Goal: Transaction & Acquisition: Purchase product/service

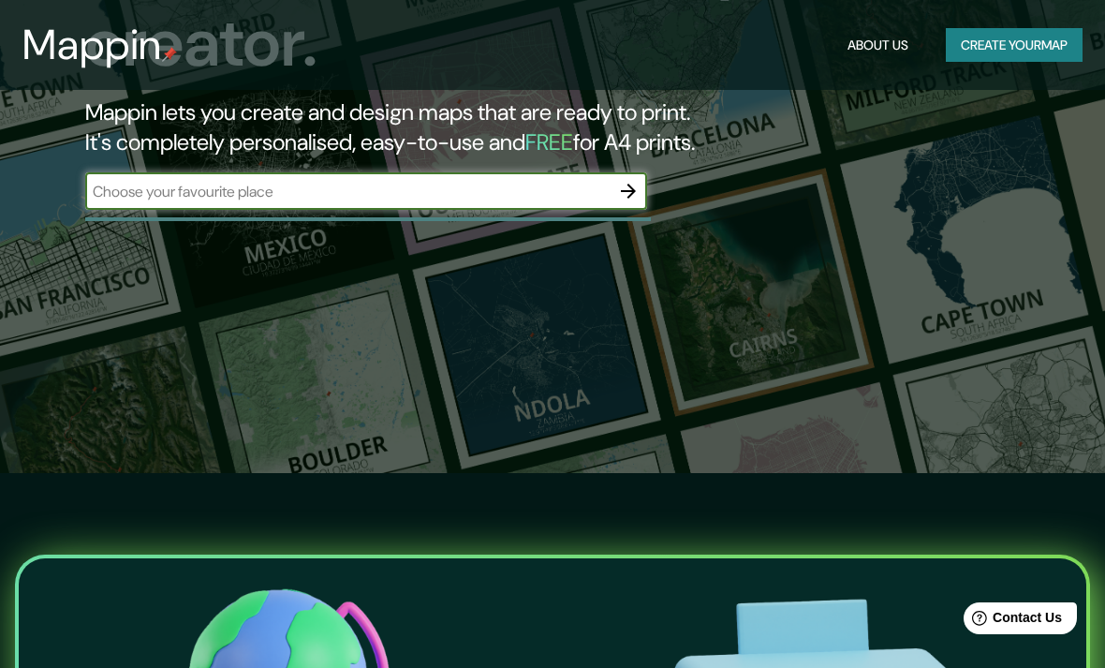
click at [146, 183] on input "text" at bounding box center [347, 192] width 524 height 22
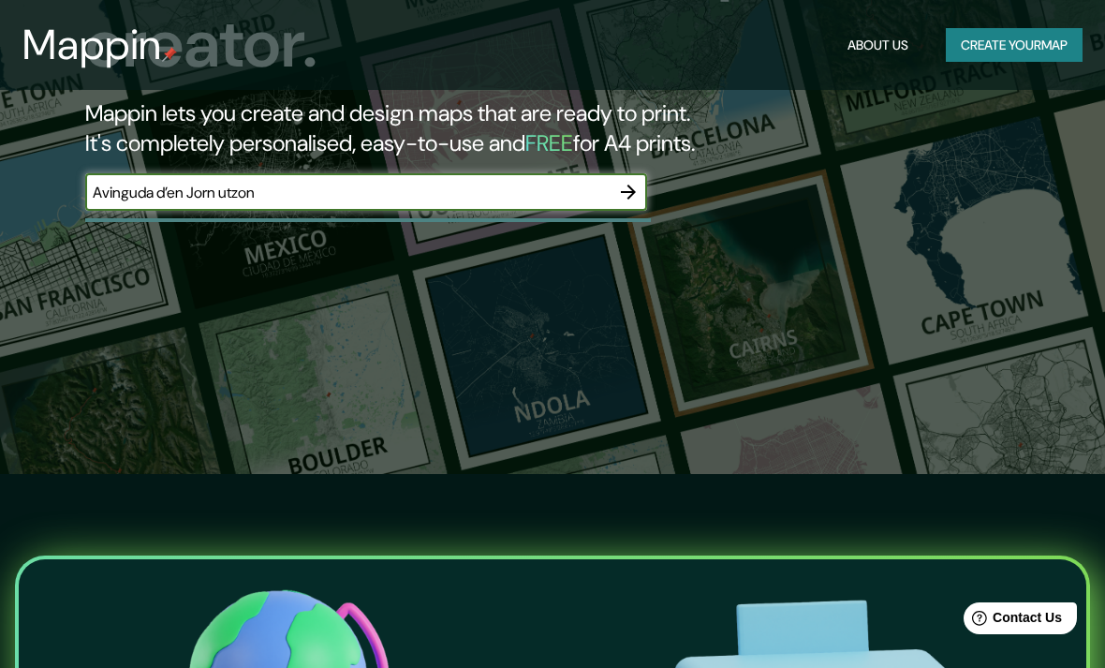
type input "Avinguda d’en Jorn utzon"
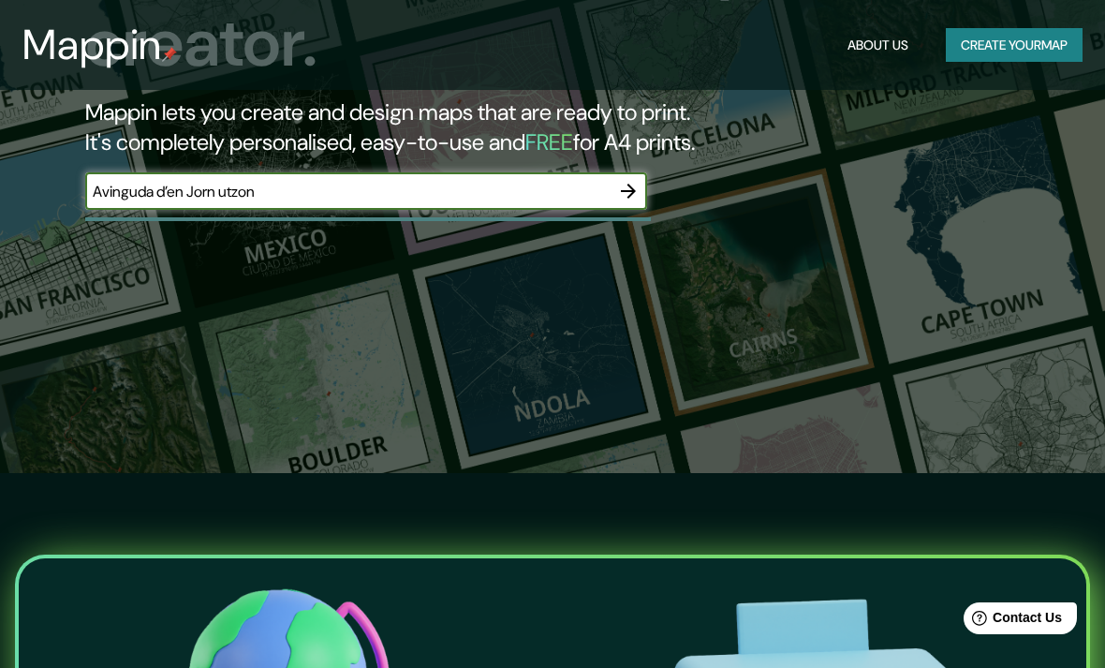
click at [607, 197] on input "Avinguda d’en Jorn utzon" at bounding box center [347, 192] width 524 height 22
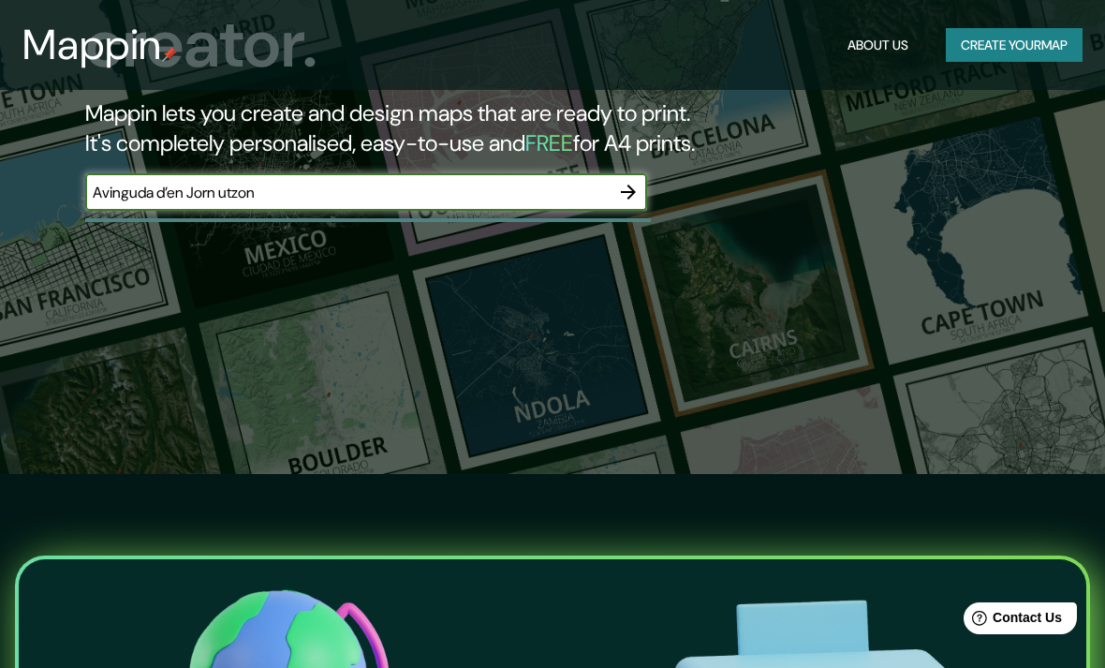
click at [637, 198] on icon "button" at bounding box center [628, 192] width 22 height 22
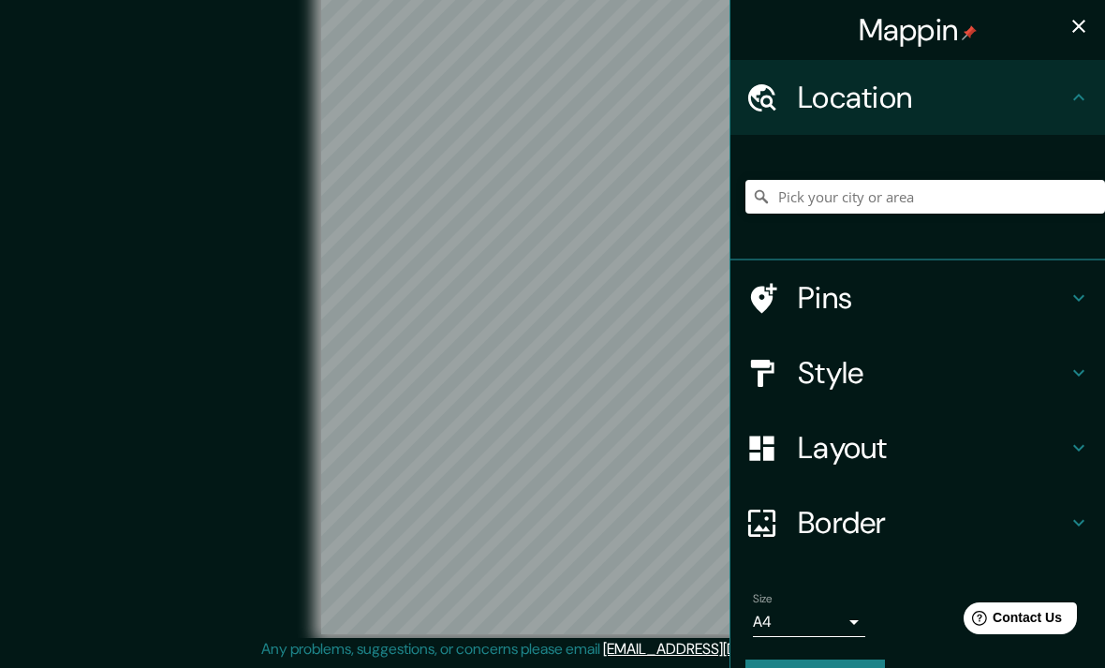
scroll to position [77, 0]
click at [917, 202] on input "Pick your city or area" at bounding box center [925, 197] width 360 height 34
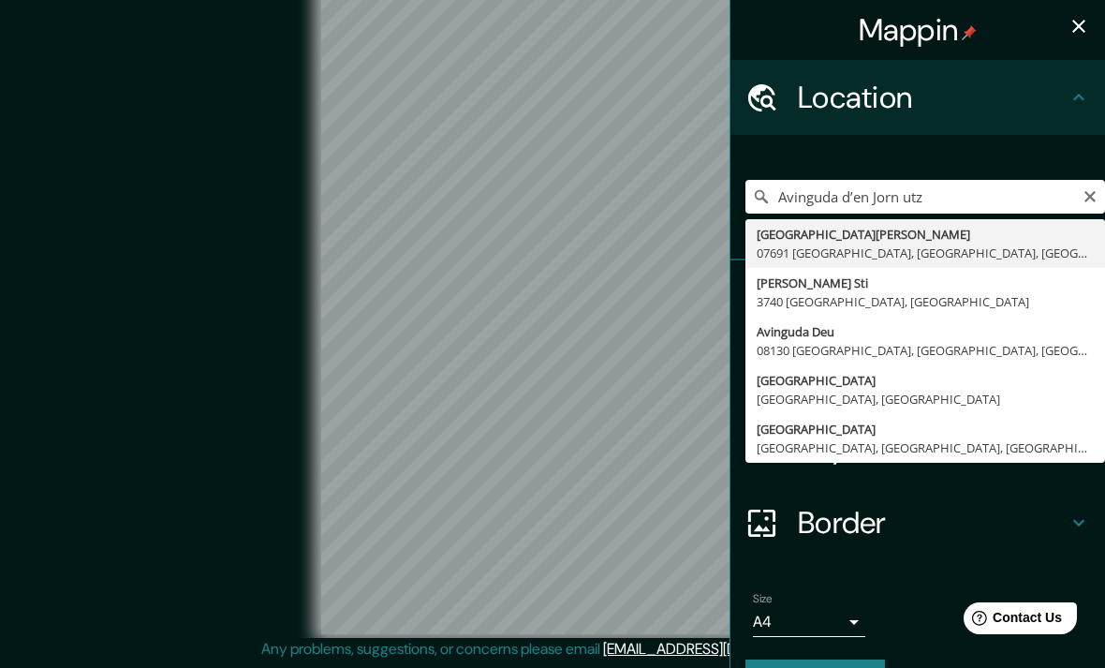
type input "[GEOGRAPHIC_DATA][PERSON_NAME], [GEOGRAPHIC_DATA], [GEOGRAPHIC_DATA], [GEOGRAPH…"
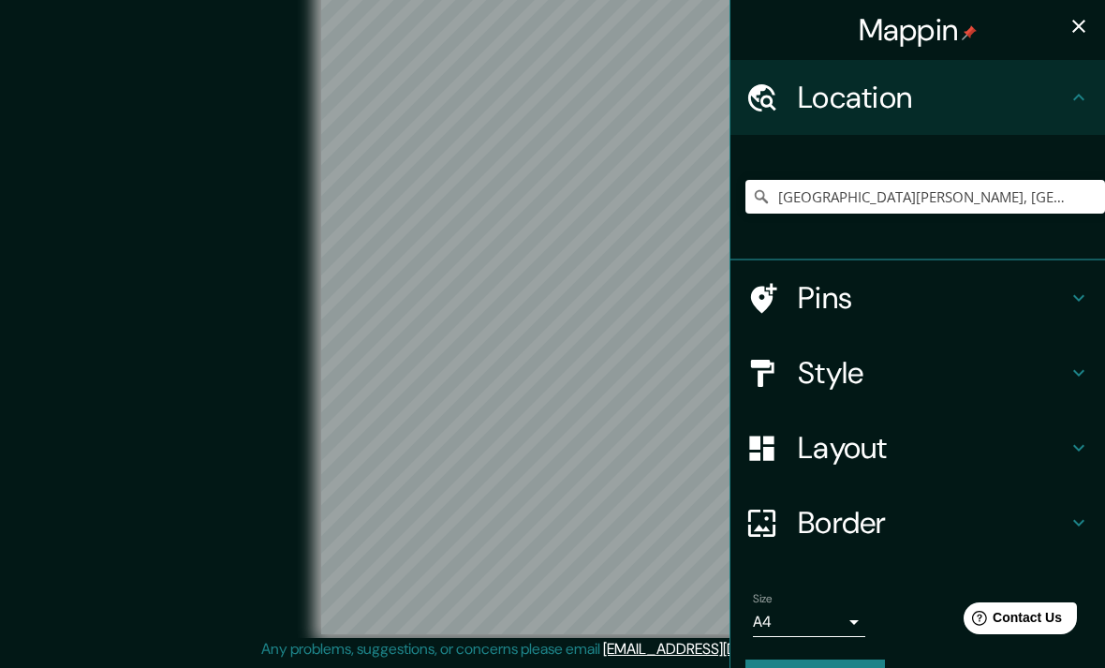
click at [996, 300] on h4 "Pins" at bounding box center [933, 297] width 270 height 37
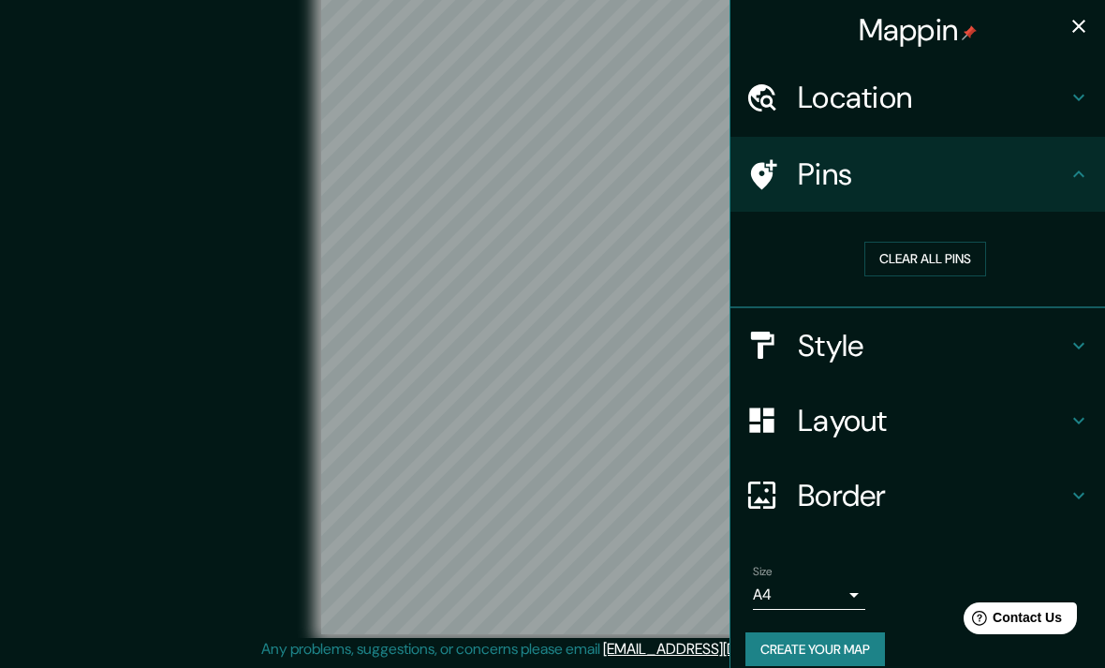
click at [1077, 175] on icon at bounding box center [1078, 174] width 22 height 22
click at [1037, 174] on h4 "Pins" at bounding box center [933, 173] width 270 height 37
click at [941, 252] on button "Clear all pins" at bounding box center [925, 259] width 122 height 35
click at [781, 173] on div at bounding box center [771, 174] width 52 height 33
click at [1031, 171] on h4 "Pins" at bounding box center [933, 173] width 270 height 37
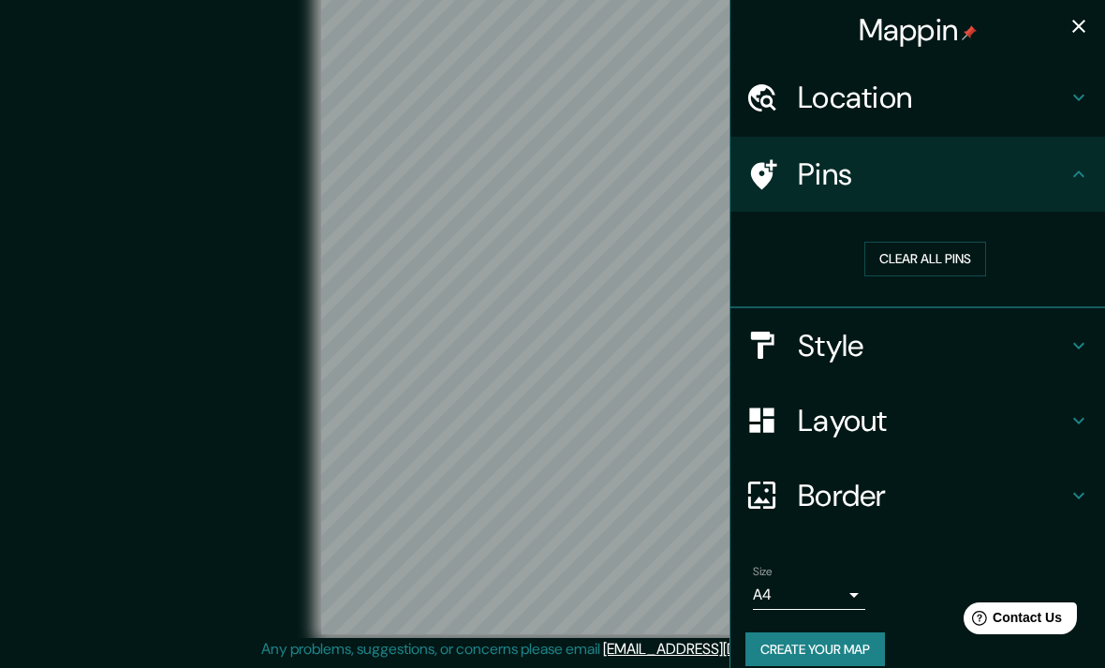
click at [1063, 348] on h4 "Style" at bounding box center [933, 345] width 270 height 37
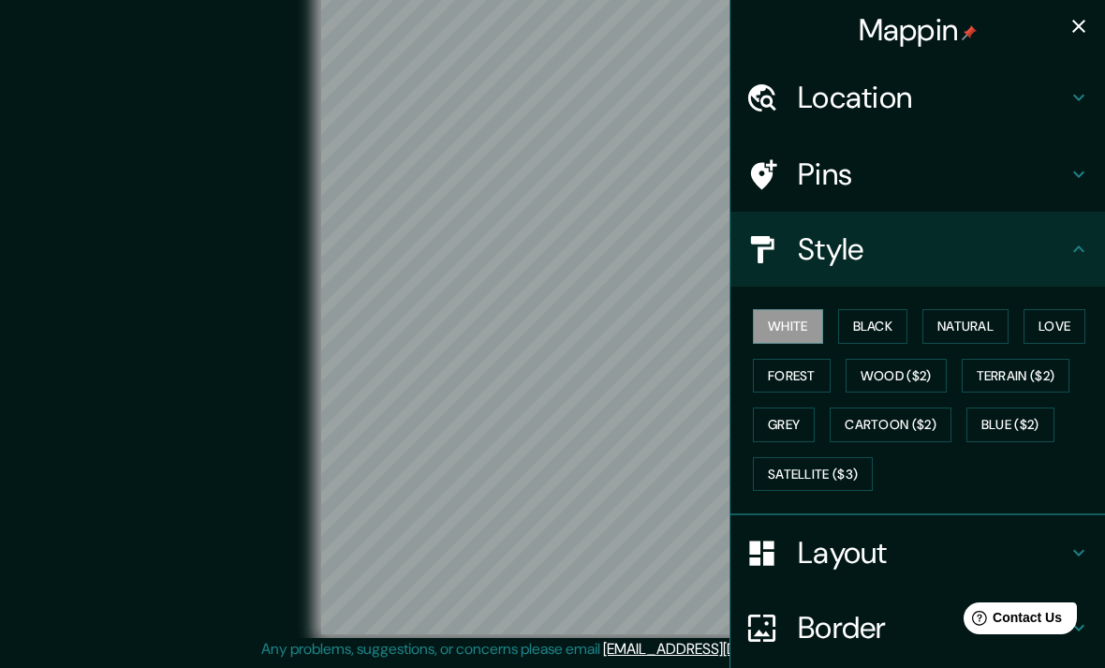
click at [884, 322] on button "Black" at bounding box center [873, 326] width 70 height 35
click at [978, 323] on button "Natural" at bounding box center [965, 326] width 86 height 35
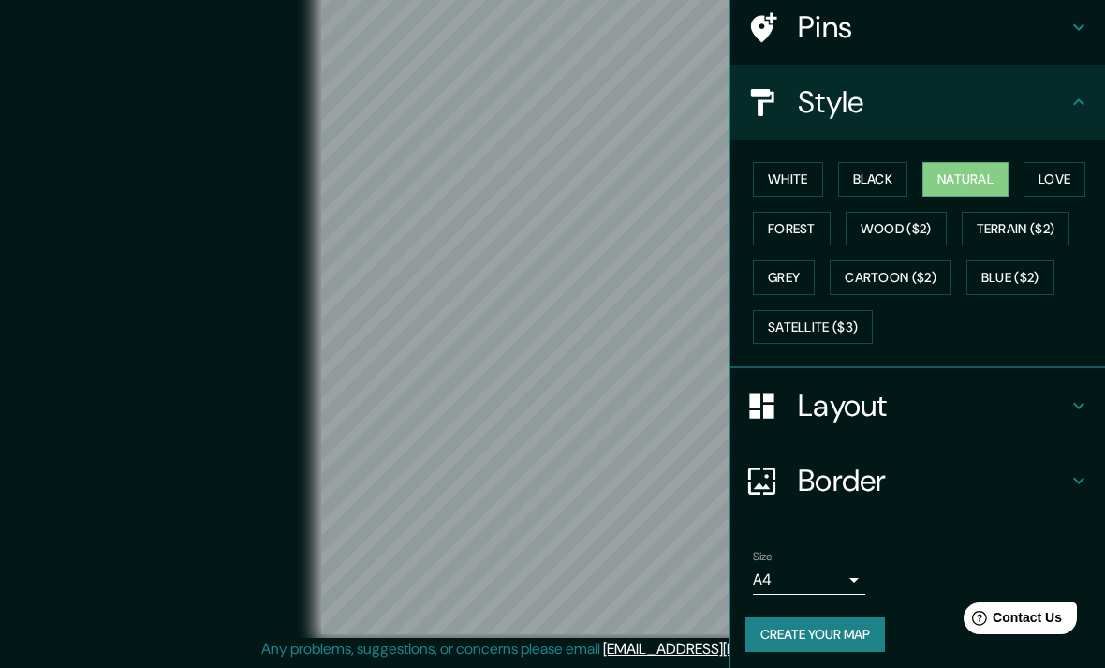
scroll to position [146, 0]
click at [831, 581] on body "Mappin Location [GEOGRAPHIC_DATA], [GEOGRAPHIC_DATA], [GEOGRAPHIC_DATA], [GEOGR…" at bounding box center [552, 311] width 1105 height 668
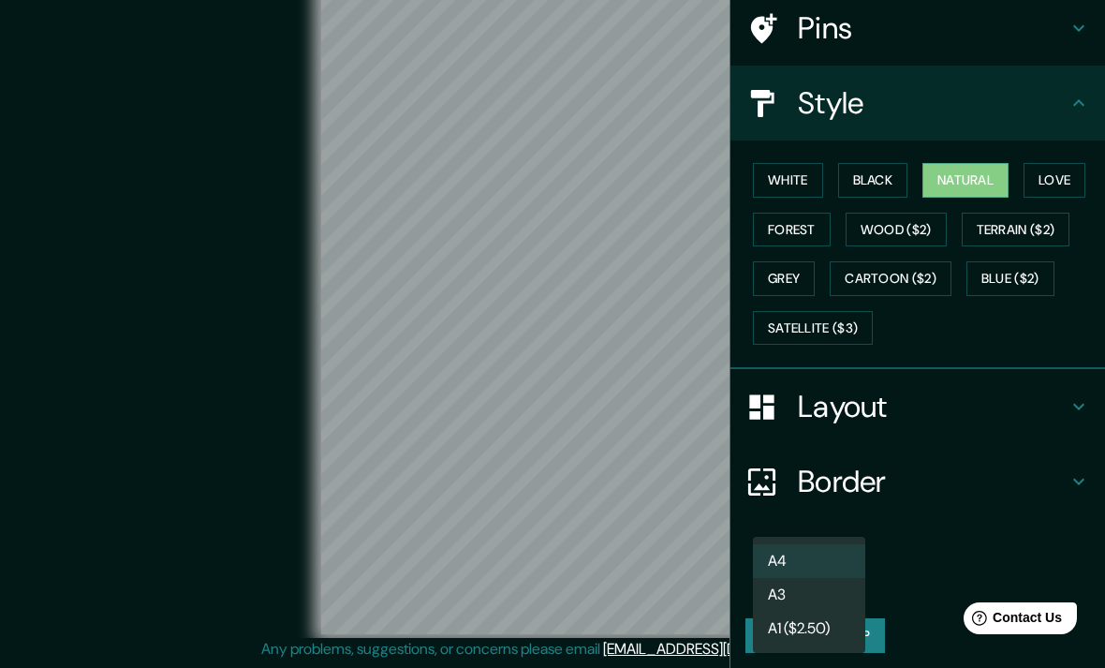
click at [825, 596] on li "A3" at bounding box center [809, 595] width 112 height 34
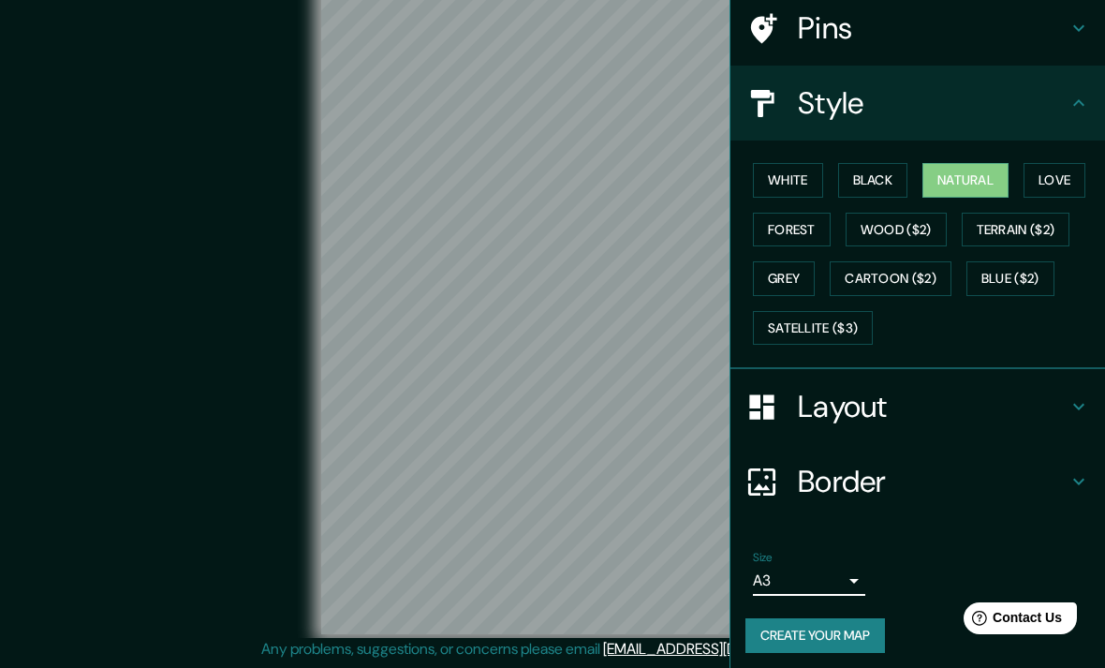
click at [856, 585] on body "Mappin Location [GEOGRAPHIC_DATA], [GEOGRAPHIC_DATA], [GEOGRAPHIC_DATA], [GEOGR…" at bounding box center [552, 311] width 1105 height 668
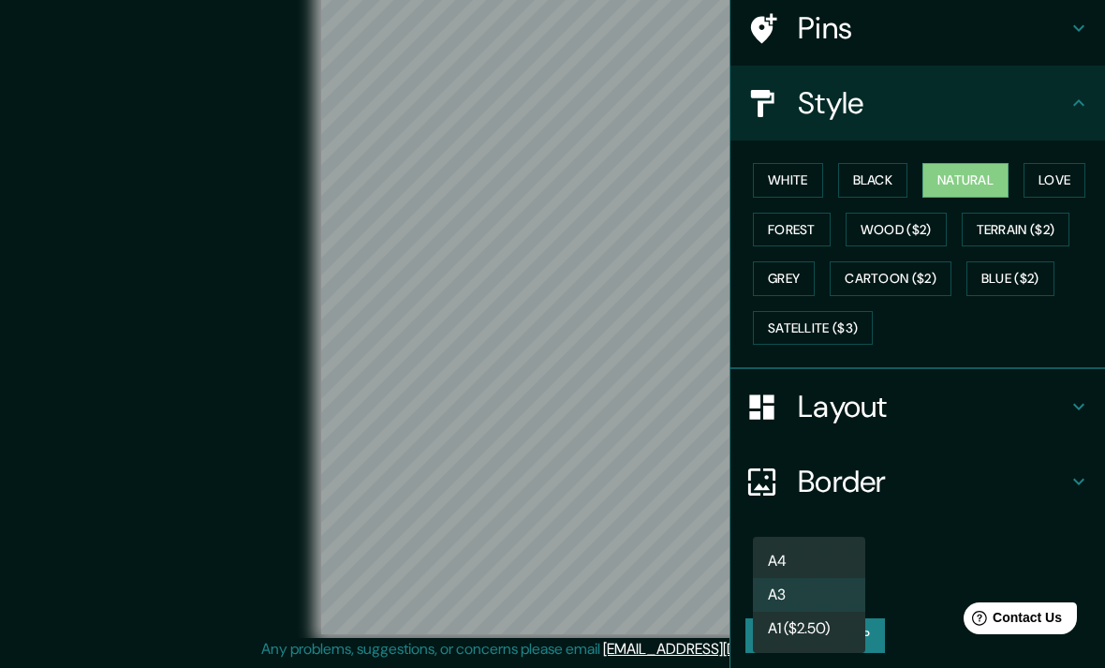
click at [832, 556] on li "A4" at bounding box center [809, 561] width 112 height 34
type input "single"
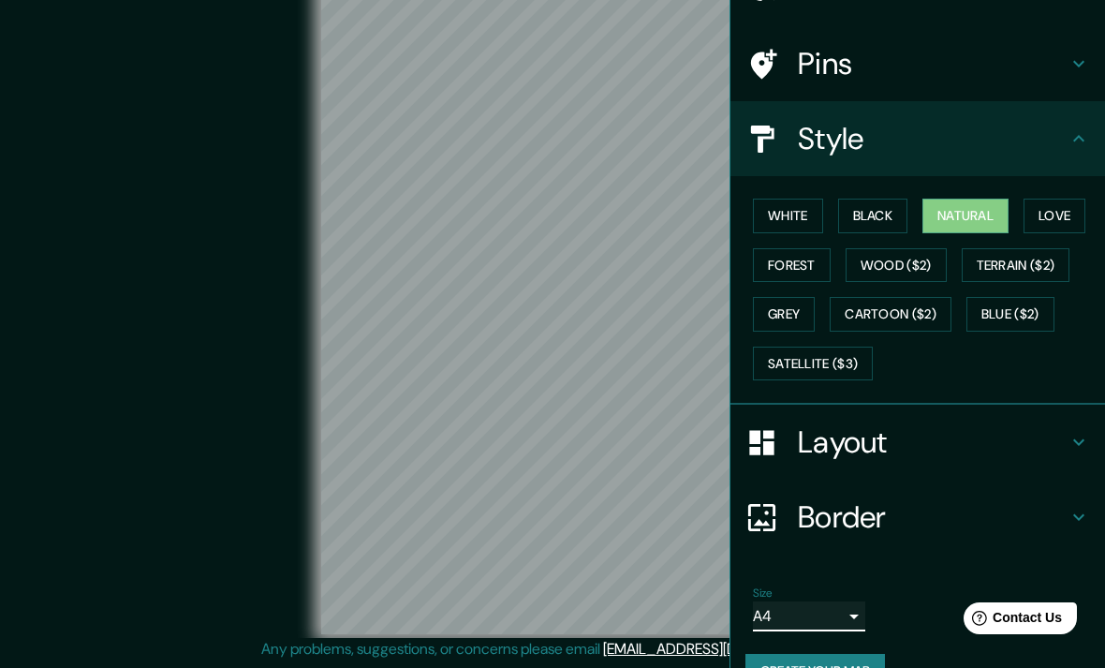
scroll to position [99, 0]
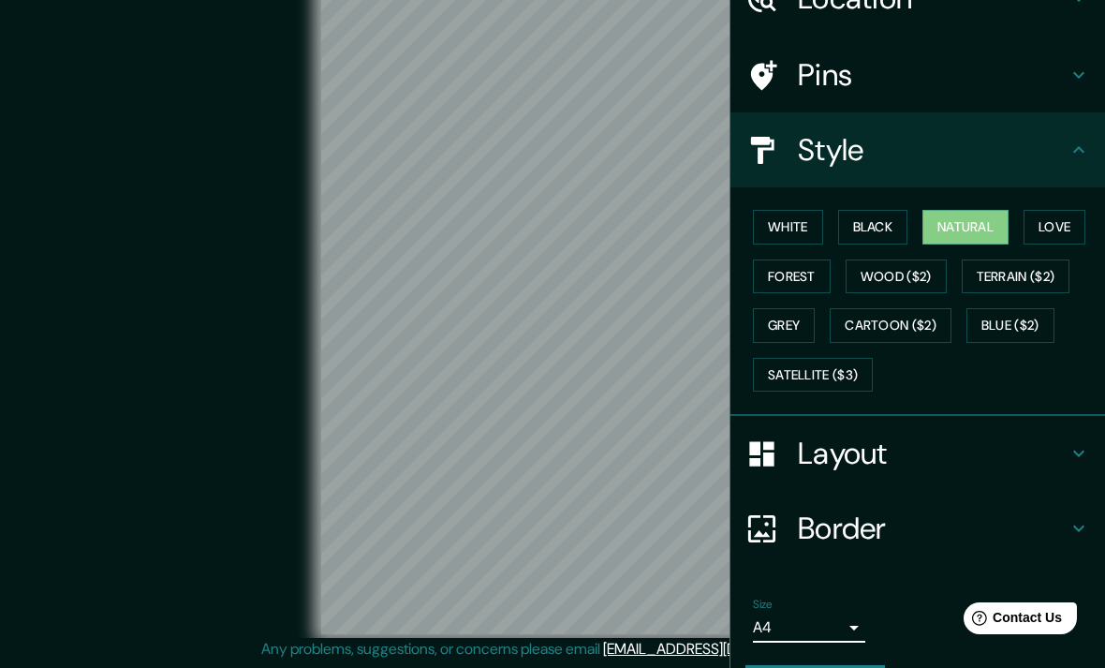
click at [993, 443] on h4 "Layout" at bounding box center [933, 452] width 270 height 37
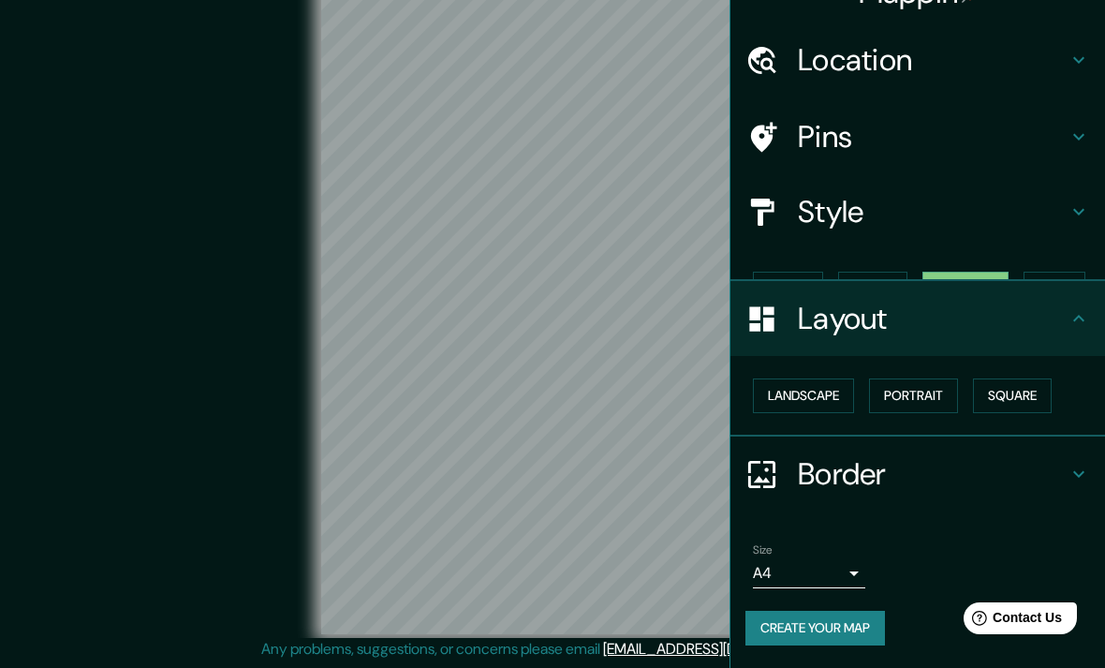
scroll to position [0, 0]
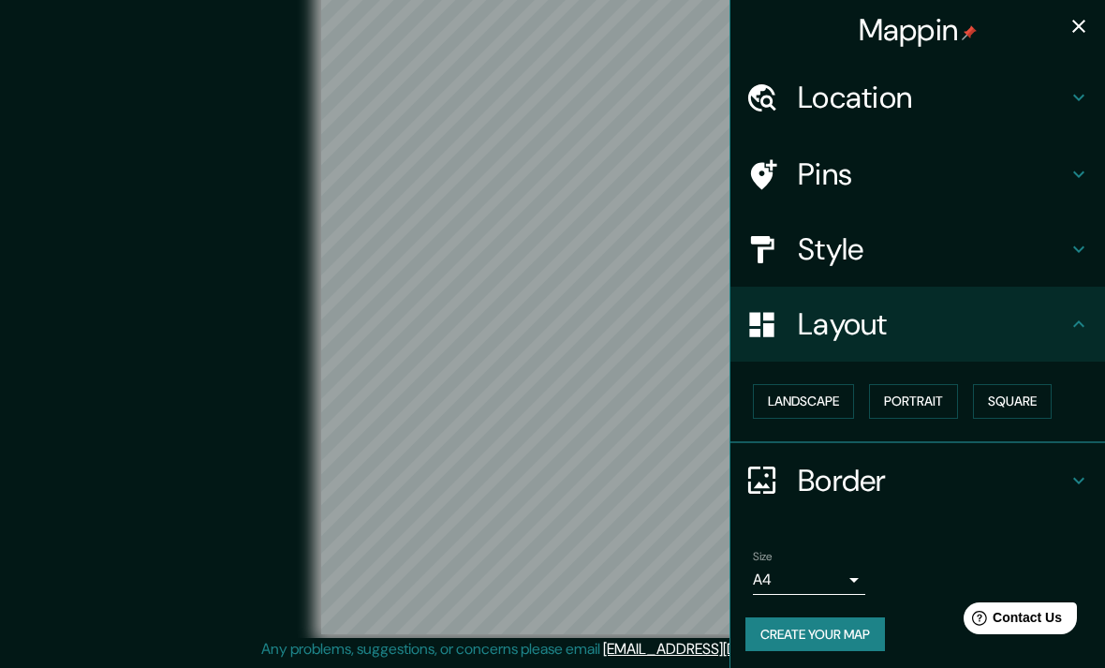
click at [821, 395] on button "Landscape" at bounding box center [803, 401] width 101 height 35
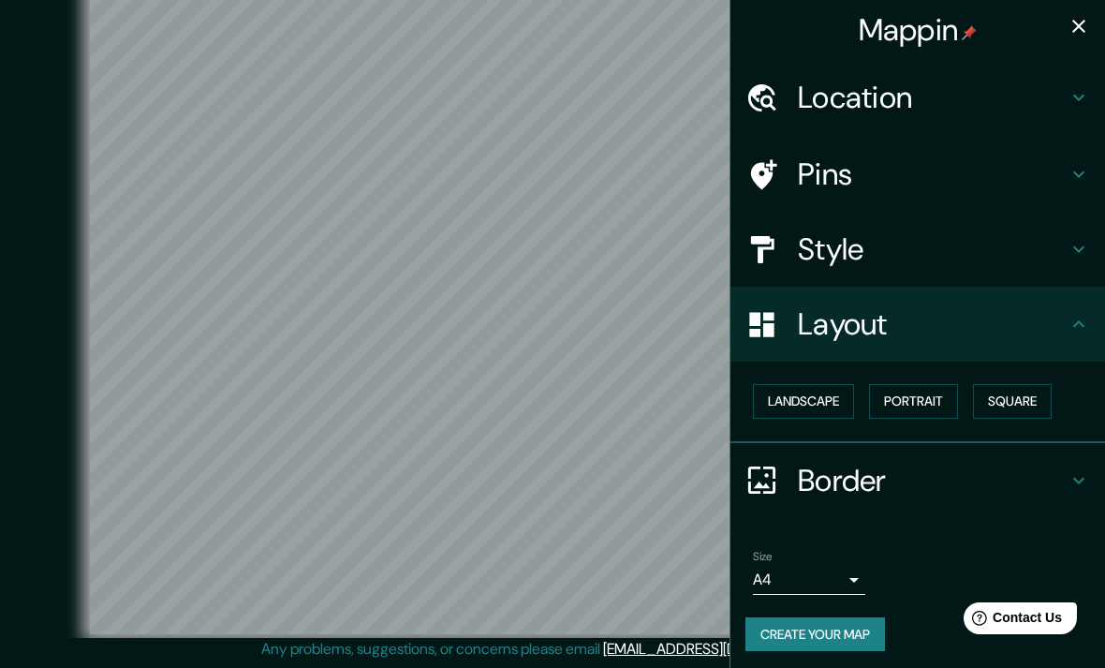
click at [1016, 395] on button "Square" at bounding box center [1012, 401] width 79 height 35
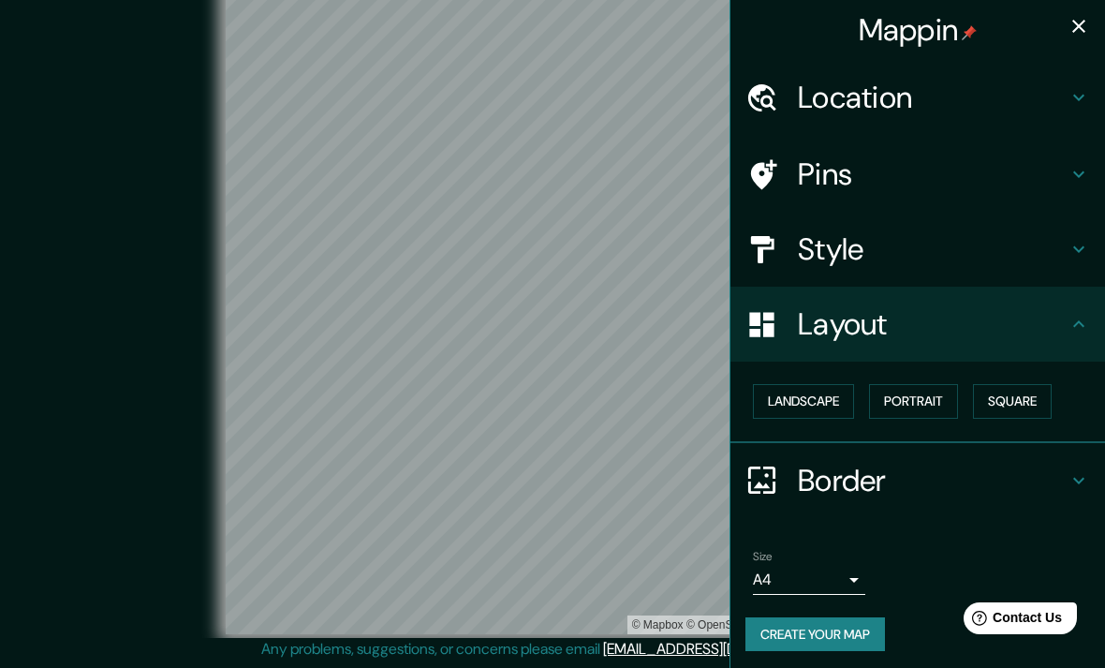
click at [804, 409] on button "Landscape" at bounding box center [803, 401] width 101 height 35
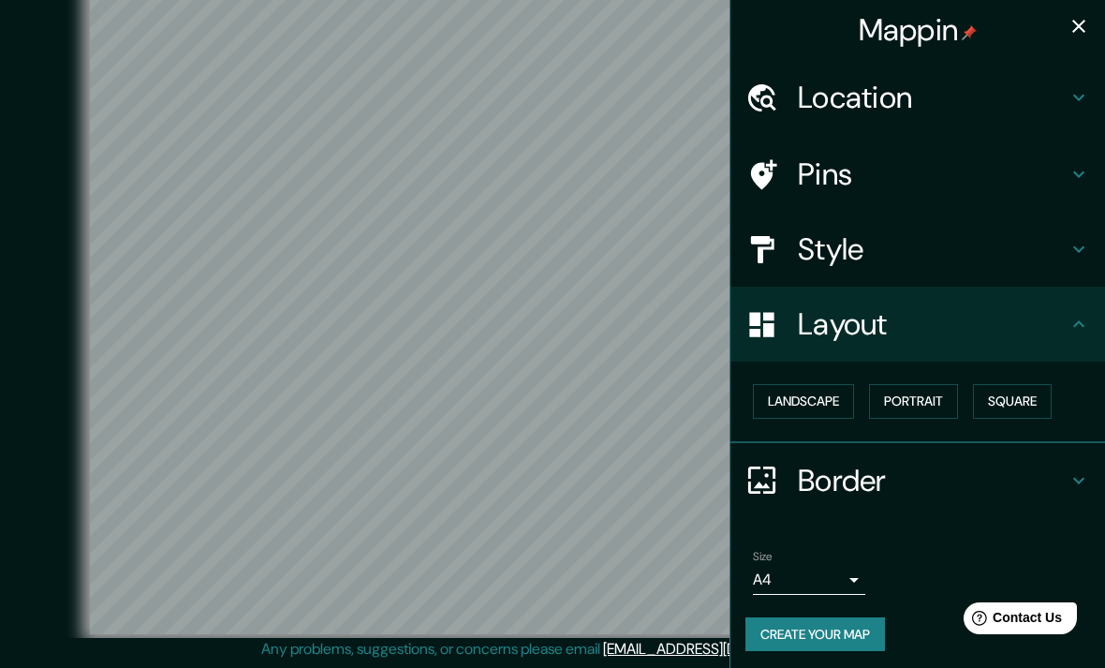
click at [1021, 247] on h4 "Style" at bounding box center [933, 248] width 270 height 37
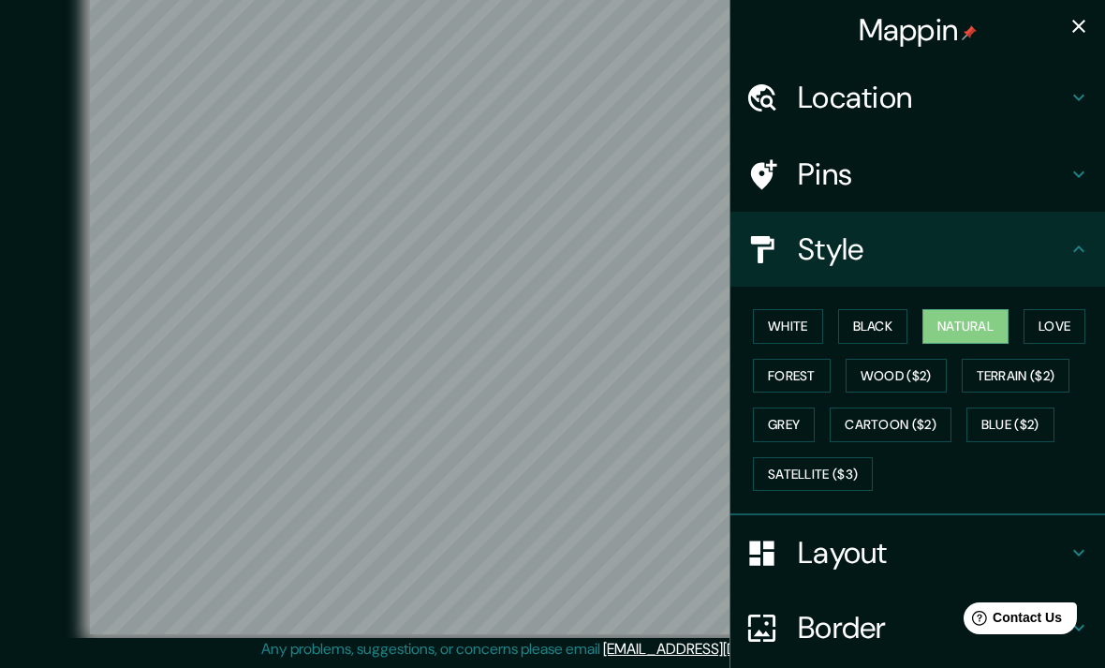
click at [1063, 328] on button "Love" at bounding box center [1054, 326] width 62 height 35
click at [819, 368] on button "Forest" at bounding box center [792, 376] width 78 height 35
click at [793, 428] on button "Grey" at bounding box center [784, 424] width 62 height 35
click at [906, 414] on button "Cartoon ($2)" at bounding box center [891, 424] width 122 height 35
click at [789, 375] on button "Forest" at bounding box center [792, 376] width 78 height 35
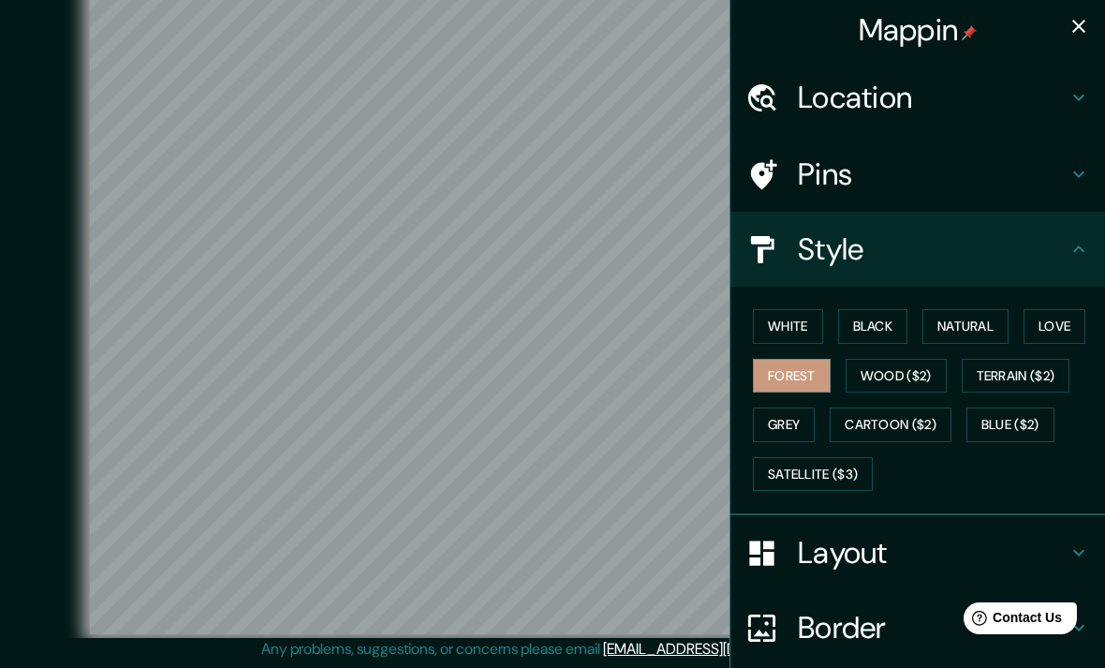
click at [988, 320] on button "Natural" at bounding box center [965, 326] width 86 height 35
click at [884, 320] on button "Black" at bounding box center [873, 326] width 70 height 35
click at [963, 326] on button "Natural" at bounding box center [965, 326] width 86 height 35
click at [793, 333] on button "White" at bounding box center [788, 326] width 70 height 35
click at [821, 367] on button "Forest" at bounding box center [792, 376] width 78 height 35
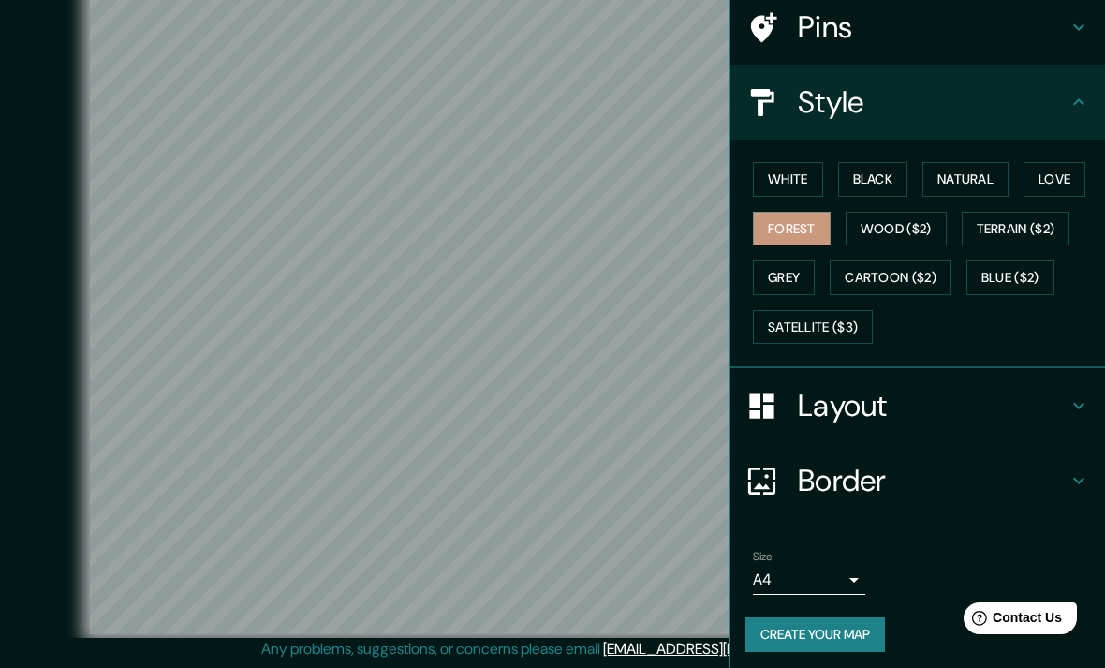
scroll to position [146, 0]
click at [970, 184] on button "Natural" at bounding box center [965, 180] width 86 height 35
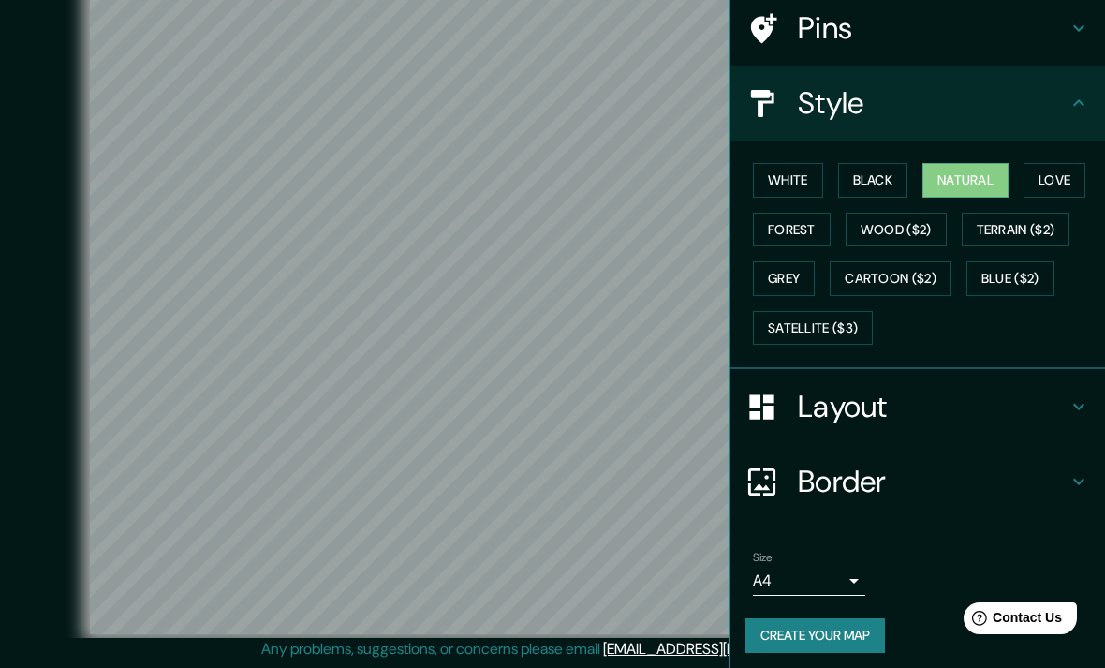
click at [1038, 183] on button "Love" at bounding box center [1054, 180] width 62 height 35
click at [811, 225] on button "Forest" at bounding box center [792, 230] width 78 height 35
click at [861, 626] on button "Create your map" at bounding box center [815, 635] width 140 height 35
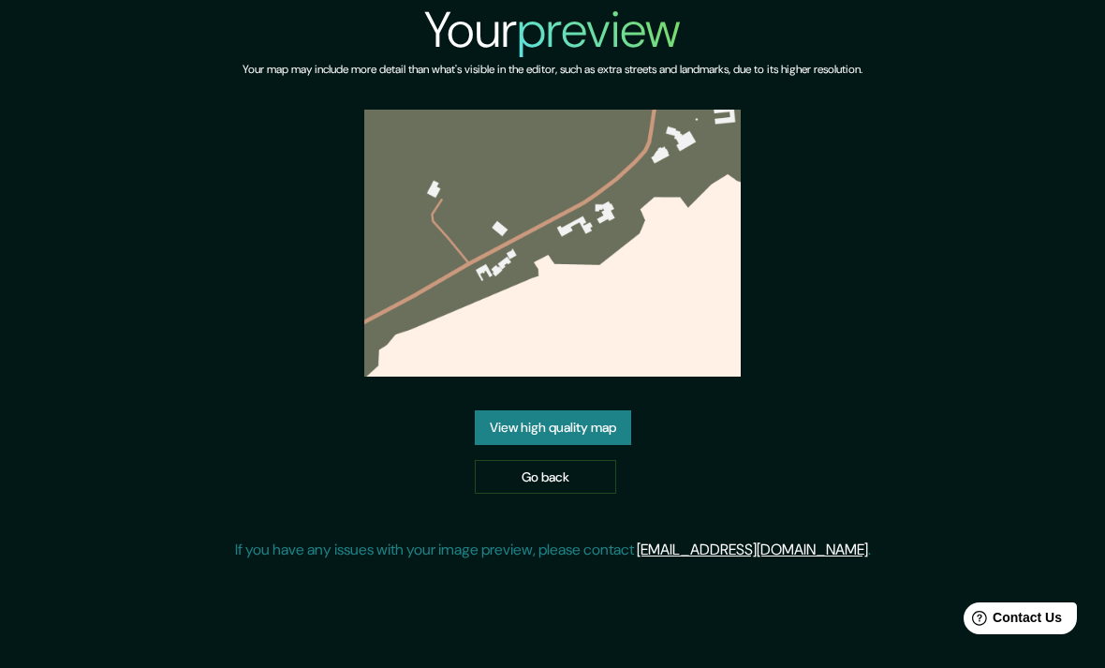
click at [498, 445] on link "View high quality map" at bounding box center [553, 427] width 156 height 35
